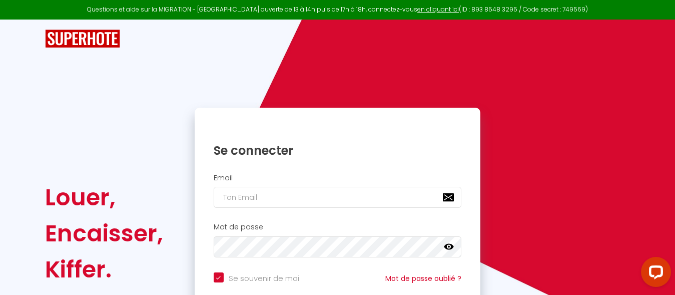
click at [618, 84] on div "Louer, Encaisser, Kiffer. Se connecter Email Mot de passe false Se souvenir de …" at bounding box center [338, 189] width 586 height 339
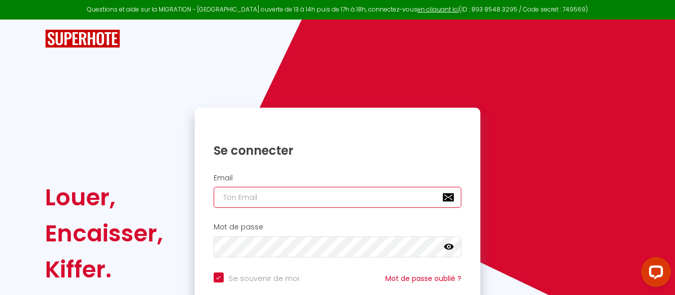
click at [273, 199] on input "email" at bounding box center [338, 197] width 248 height 21
type input "jea"
checkbox input "true"
click at [267, 198] on input "jea" at bounding box center [338, 197] width 248 height 21
type input "[PERSON_NAME]"
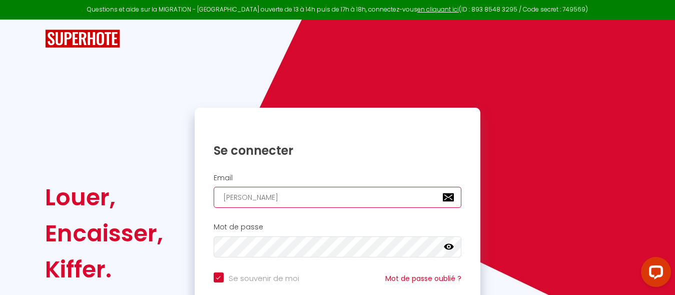
checkbox input "true"
type input "jeanm"
checkbox input "true"
type input "[PERSON_NAME]"
checkbox input "true"
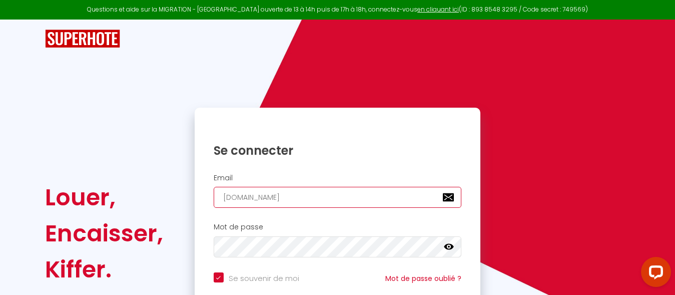
type input "[PERSON_NAME].coz"
checkbox input "true"
type input "[PERSON_NAME].coz2"
checkbox input "true"
type input "[PERSON_NAME].coz29@"
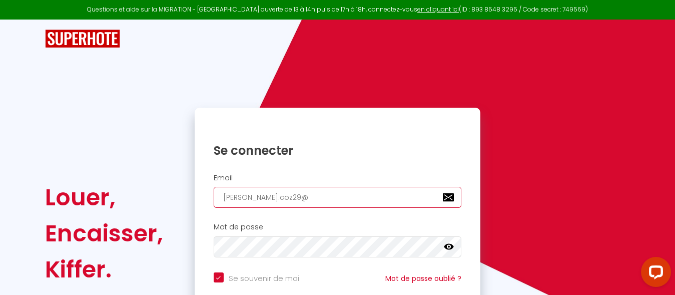
checkbox input "true"
click at [270, 197] on input "[PERSON_NAME].coz29gm" at bounding box center [338, 197] width 248 height 21
type input "[PERSON_NAME].coz29a"
checkbox input "true"
type input "[PERSON_NAME].coz29ail"
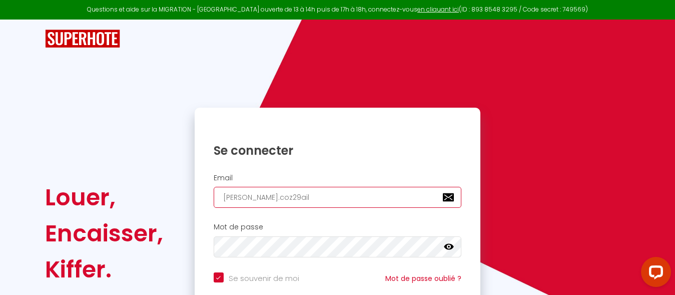
checkbox input "true"
type input "[PERSON_NAME].coz29ail."
checkbox input "true"
type input "[PERSON_NAME].coz29ail.c"
checkbox input "true"
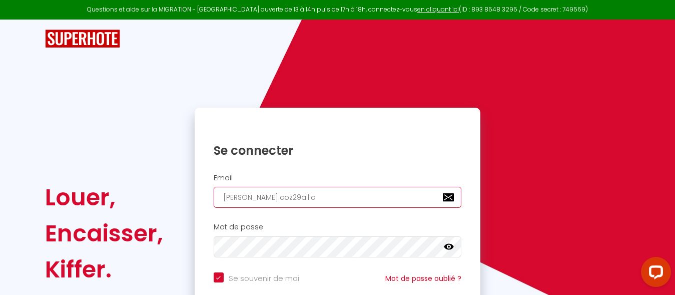
type input "[DOMAIN_NAME]"
checkbox input "true"
type input "[DOMAIN_NAME]"
checkbox input "true"
click at [269, 198] on input "[DOMAIN_NAME]" at bounding box center [338, 197] width 248 height 21
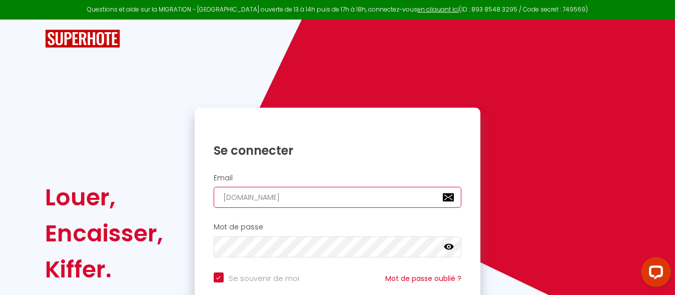
type input "[DOMAIN_NAME]"
checkbox input "true"
type input "[DOMAIN_NAME]"
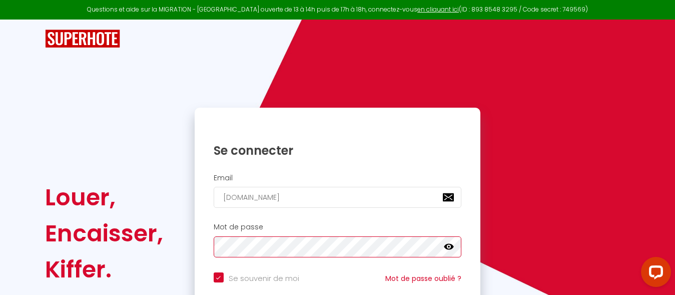
checkbox input "true"
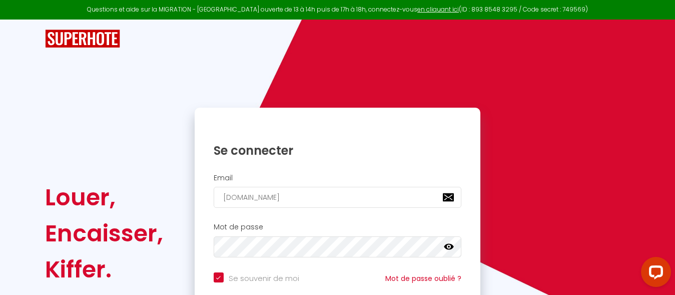
click at [451, 249] on icon at bounding box center [449, 247] width 10 height 6
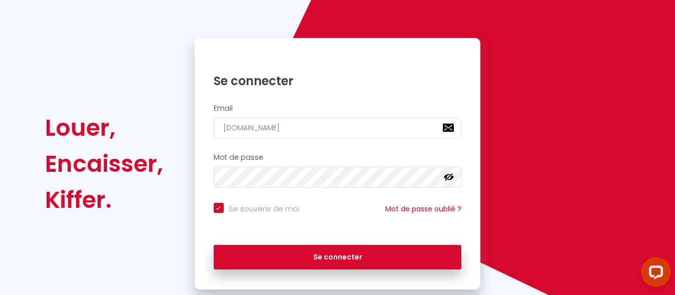
scroll to position [94, 0]
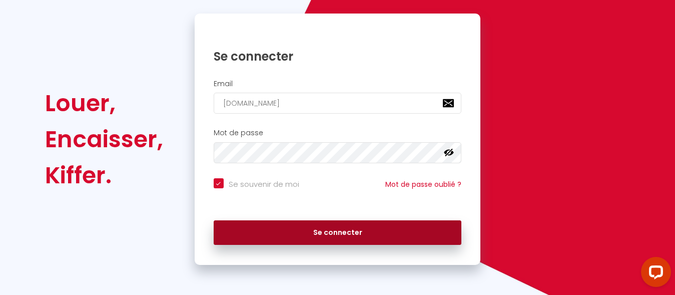
click at [345, 233] on button "Se connecter" at bounding box center [338, 232] width 248 height 25
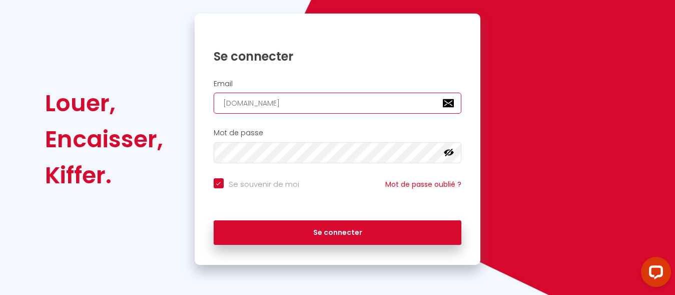
click at [268, 102] on input "[DOMAIN_NAME]" at bounding box center [338, 103] width 248 height 21
type input "[EMAIL_ADDRESS][DOMAIN_NAME]"
checkbox input "true"
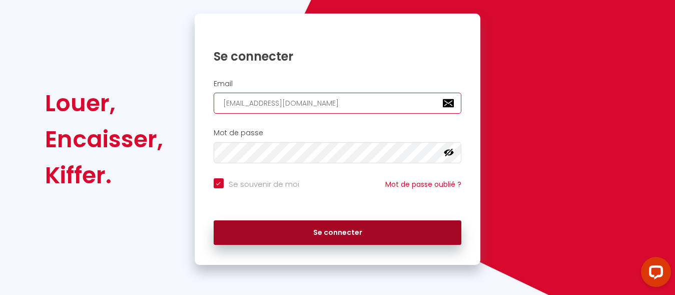
type input "[EMAIL_ADDRESS][DOMAIN_NAME]"
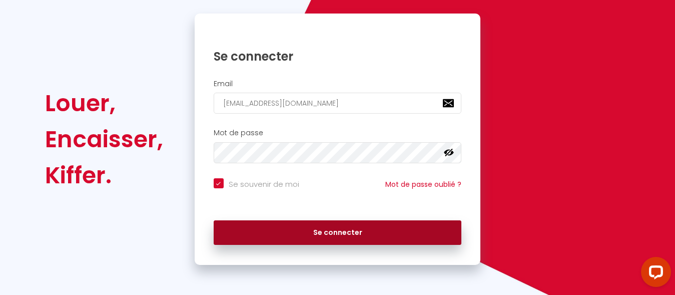
click at [347, 234] on button "Se connecter" at bounding box center [338, 232] width 248 height 25
checkbox input "true"
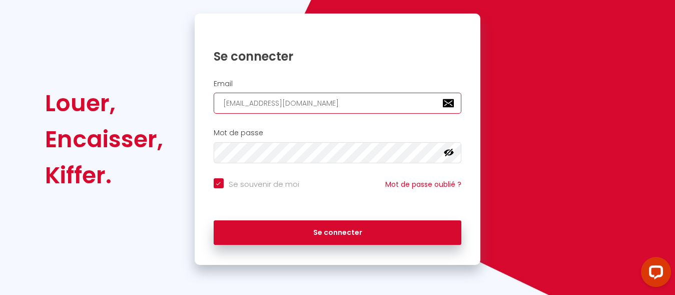
click at [276, 104] on input "[EMAIL_ADDRESS][DOMAIN_NAME]" at bounding box center [338, 103] width 248 height 21
type input "[EMAIL_ADDRESS][DOMAIN_NAME]"
checkbox input "true"
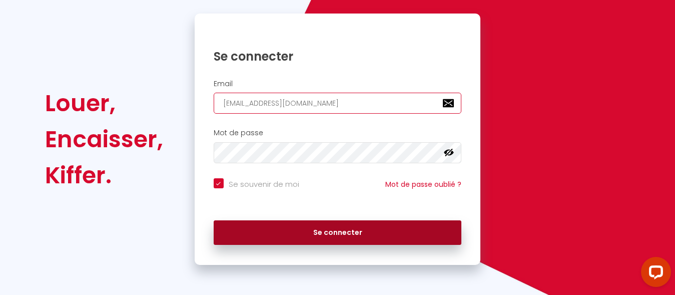
type input "[EMAIL_ADDRESS][DOMAIN_NAME]"
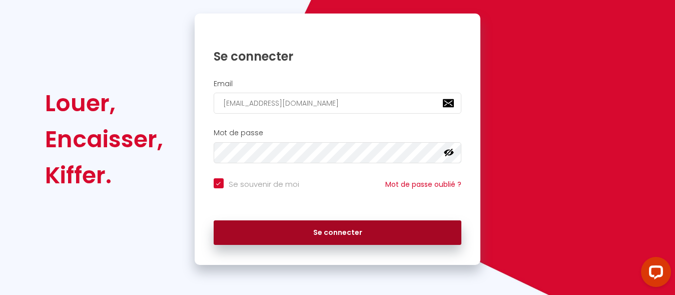
click at [350, 231] on button "Se connecter" at bounding box center [338, 232] width 248 height 25
click at [317, 232] on button "Se connecter" at bounding box center [338, 232] width 248 height 25
checkbox input "true"
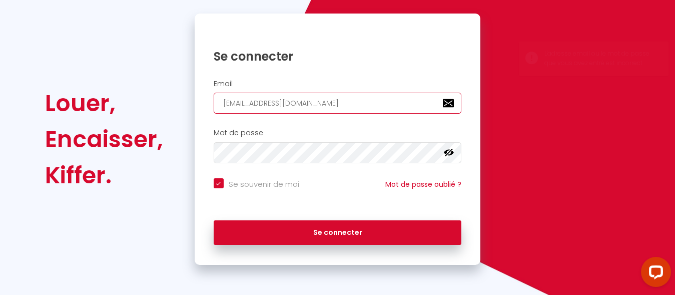
click at [451, 104] on input "[EMAIL_ADDRESS][DOMAIN_NAME]" at bounding box center [338, 103] width 248 height 21
drag, startPoint x: 322, startPoint y: 103, endPoint x: 151, endPoint y: 100, distance: 171.2
click at [214, 100] on input "[EMAIL_ADDRESS][DOMAIN_NAME]" at bounding box center [338, 103] width 248 height 21
type input "J"
checkbox input "true"
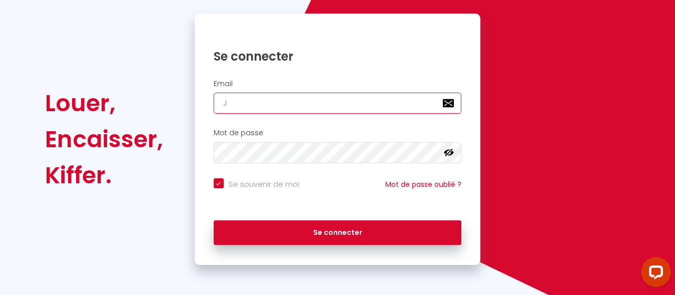
type input "JE"
checkbox input "true"
type input "J"
checkbox input "true"
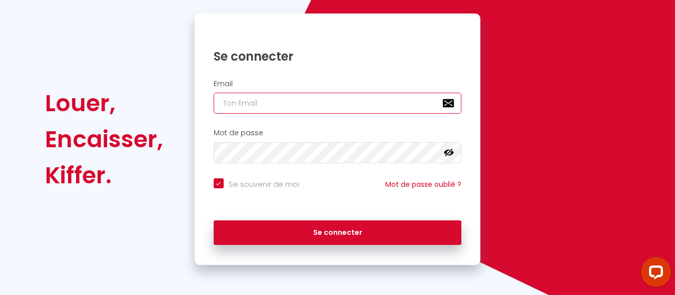
type input "j"
checkbox input "true"
type input "je"
checkbox input "true"
type input "jea"
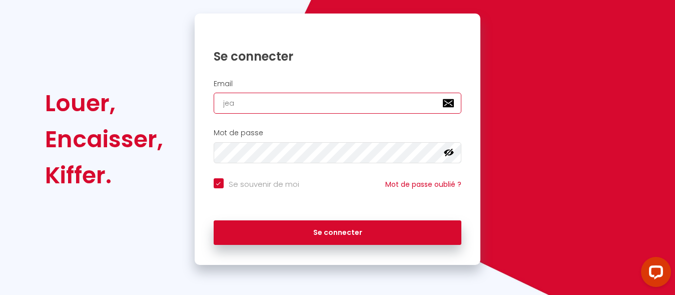
checkbox input "true"
type input "[PERSON_NAME]"
checkbox input "true"
type input "jeanm"
checkbox input "true"
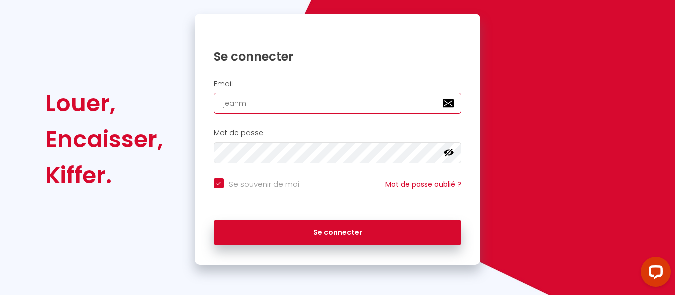
type input "[PERSON_NAME]"
checkbox input "true"
type input "[PERSON_NAME]."
checkbox input "true"
type input "[PERSON_NAME].c"
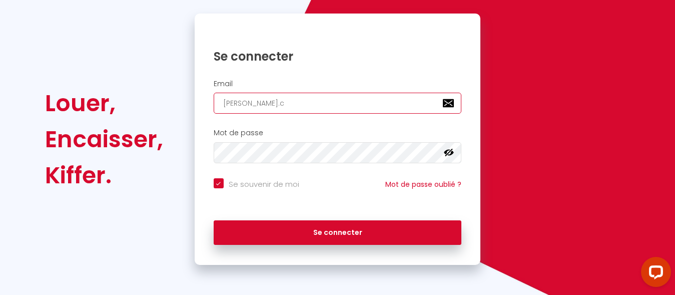
checkbox input "true"
type input "[DOMAIN_NAME]"
checkbox input "true"
type input "[PERSON_NAME].coz"
checkbox input "true"
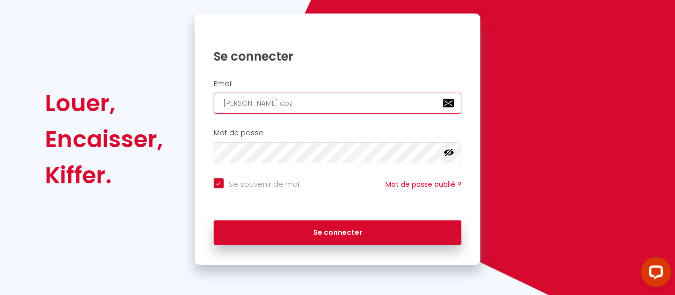
type input "[PERSON_NAME].coz2"
checkbox input "true"
type input "[PERSON_NAME].coz29"
checkbox input "true"
type input "[PERSON_NAME].coz29@"
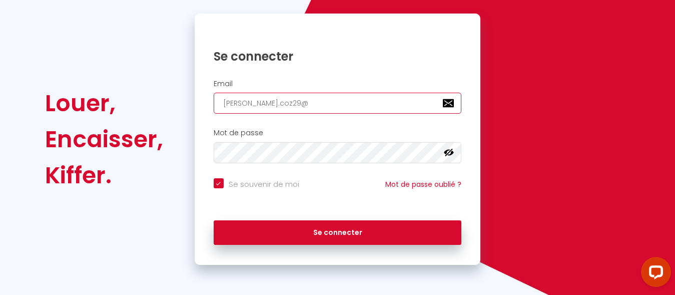
checkbox input "true"
type input "jeanmi.coz29@g"
checkbox input "true"
type input "jeanmi.coz29@gm"
checkbox input "true"
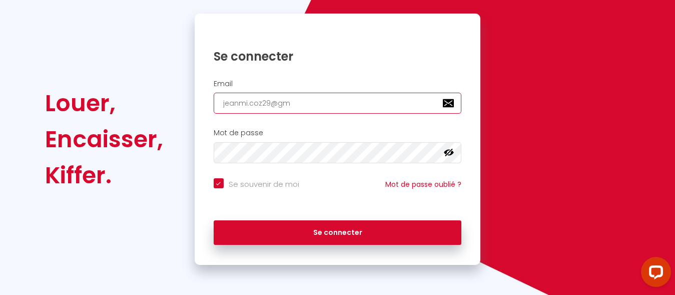
type input "jeanmi.coz29@gma"
checkbox input "true"
type input "jeanmi.coz29@gmai"
checkbox input "true"
type input "[EMAIL_ADDRESS]"
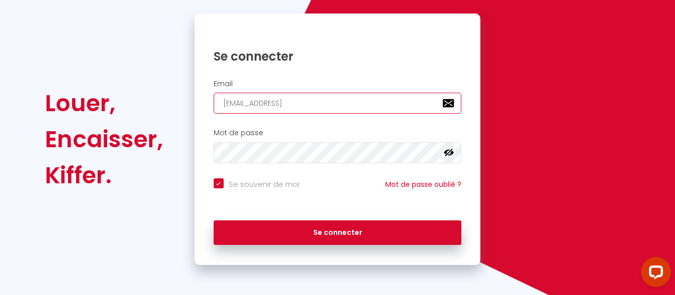
checkbox input "true"
type input "[EMAIL_ADDRESS]."
checkbox input "true"
type input "jeanmi.coz29@gmail.c"
checkbox input "true"
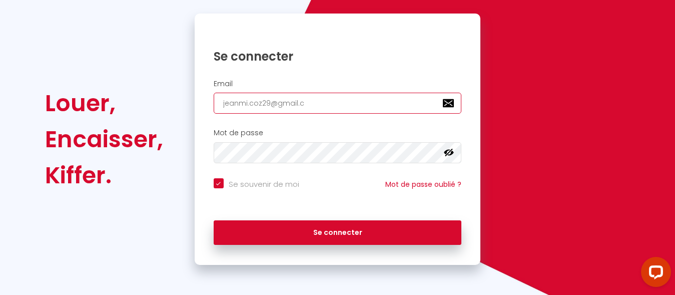
type input "[EMAIL_ADDRESS][DOMAIN_NAME]"
checkbox input "true"
type input "[EMAIL_ADDRESS][DOMAIN_NAME]"
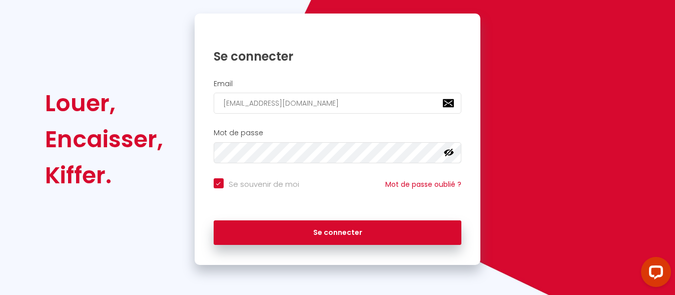
click at [350, 187] on div "Se souvenir de moi Mot de passe oublié ?" at bounding box center [338, 189] width 286 height 22
click at [224, 185] on input "Se souvenir de moi" at bounding box center [257, 183] width 86 height 10
checkbox input "false"
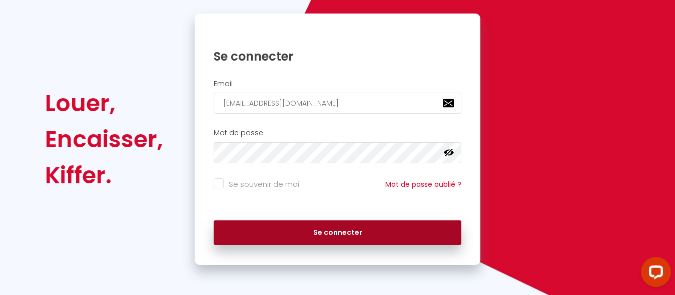
click at [297, 231] on button "Se connecter" at bounding box center [338, 232] width 248 height 25
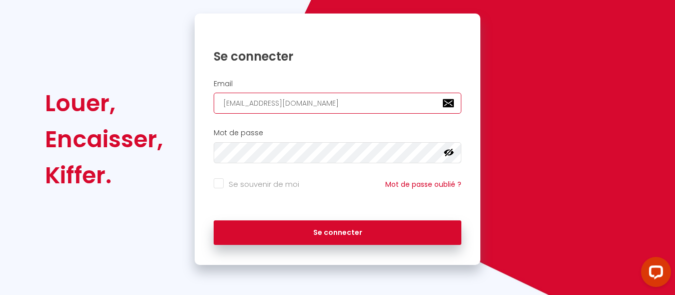
click at [449, 108] on input "[EMAIL_ADDRESS][DOMAIN_NAME]" at bounding box center [338, 103] width 248 height 21
